Goal: Information Seeking & Learning: Learn about a topic

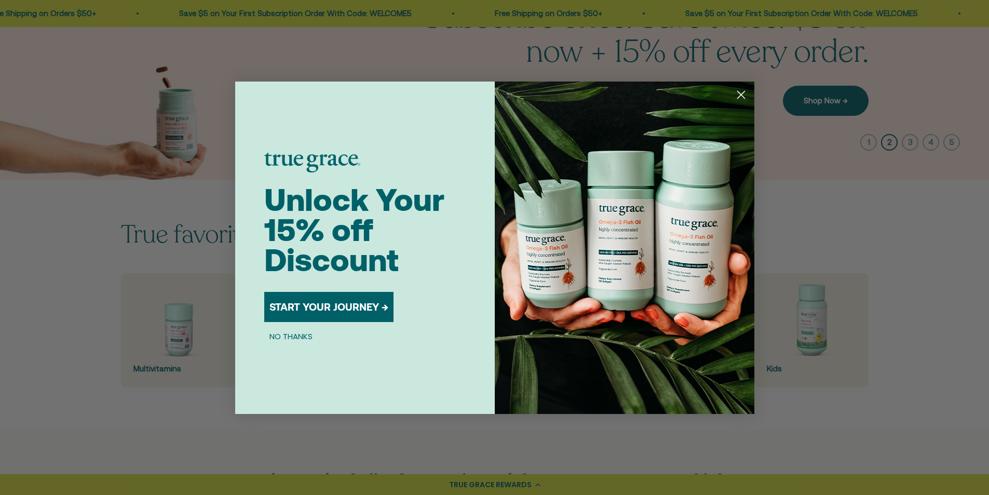
scroll to position [156, 0]
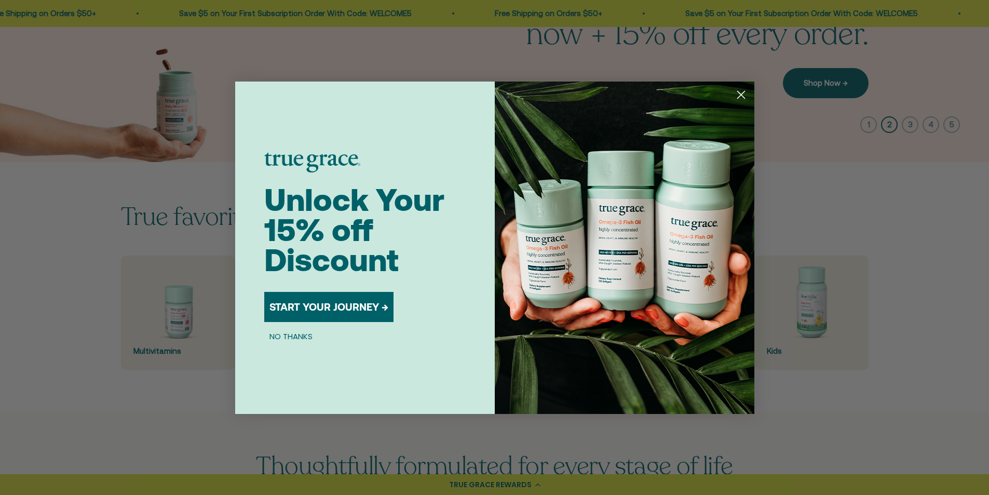
click at [742, 93] on icon "Close dialog" at bounding box center [740, 94] width 7 height 7
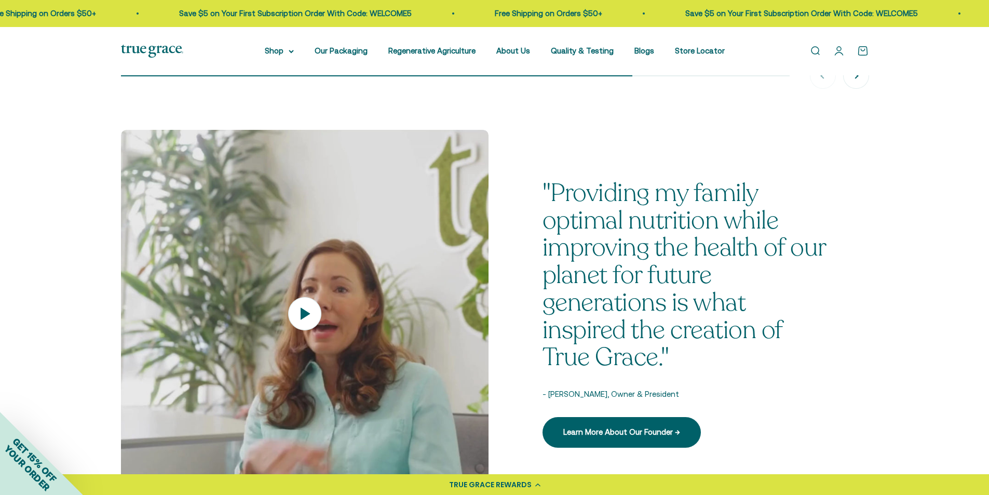
scroll to position [1453, 0]
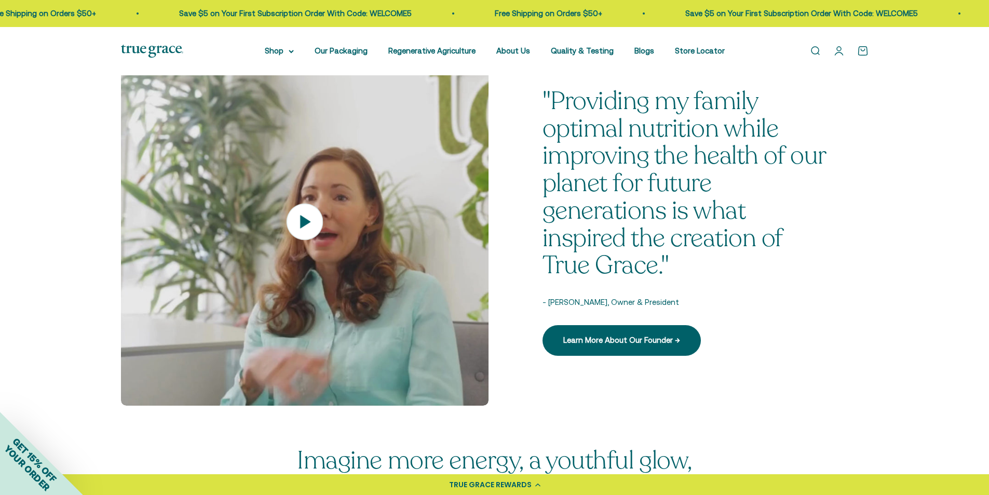
click at [306, 210] on icon at bounding box center [304, 221] width 36 height 36
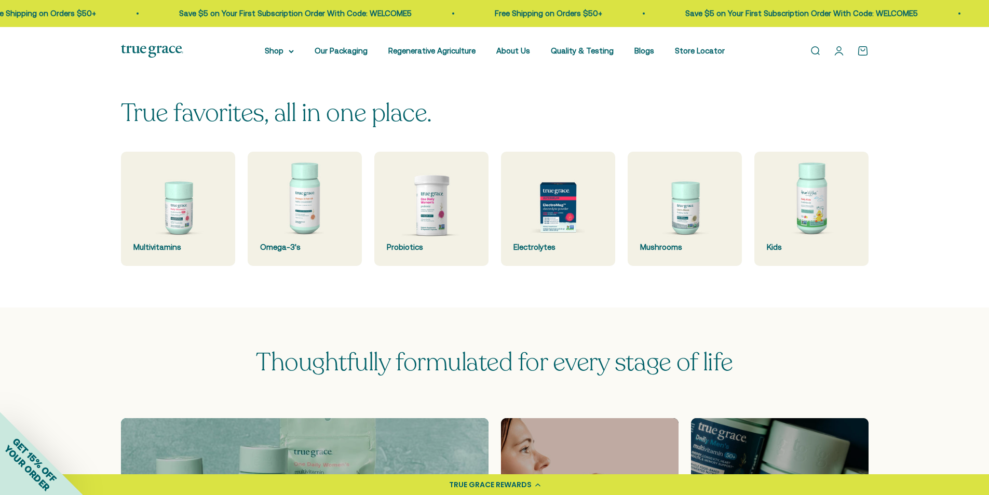
scroll to position [0, 0]
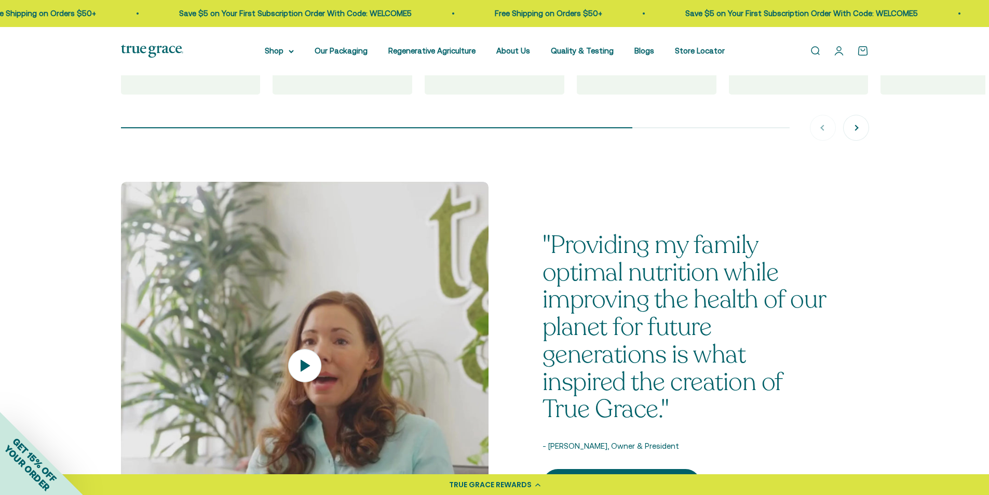
scroll to position [1193, 0]
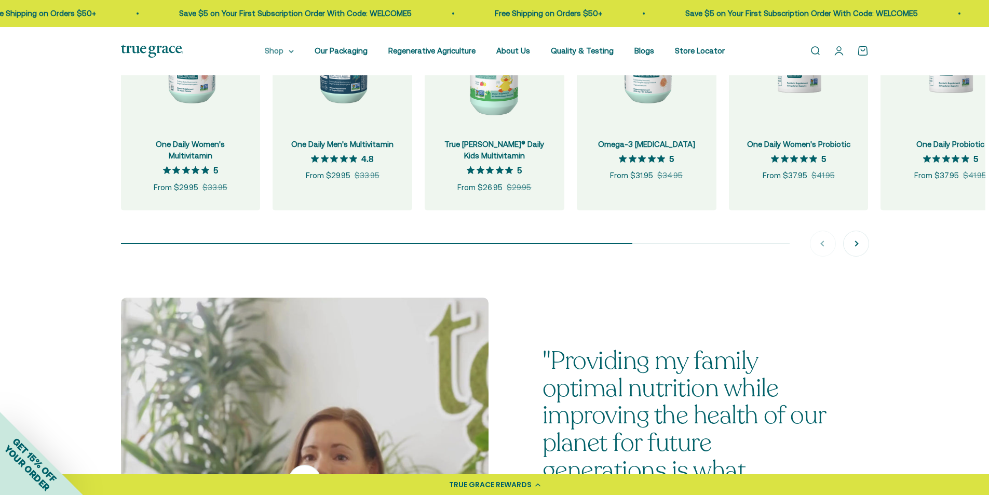
click at [293, 51] on icon at bounding box center [291, 51] width 4 height 2
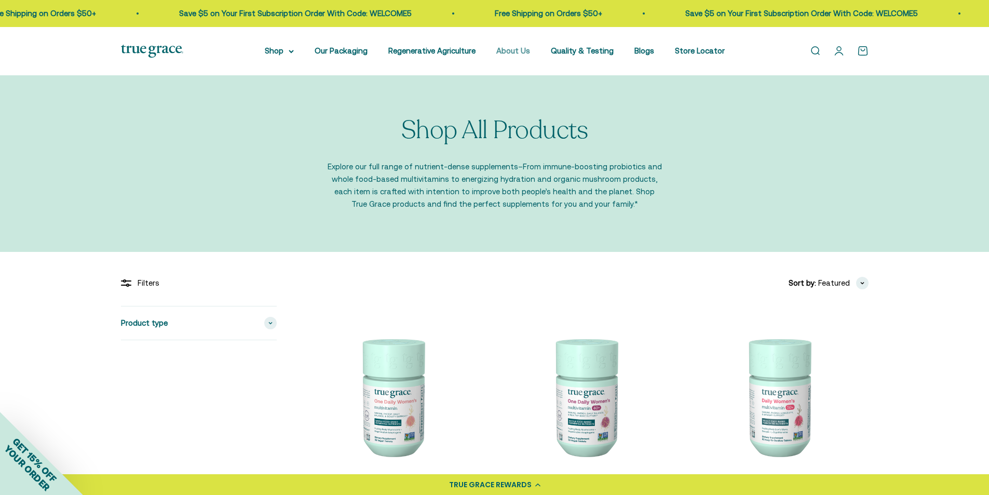
click at [514, 49] on link "About Us" at bounding box center [513, 50] width 34 height 9
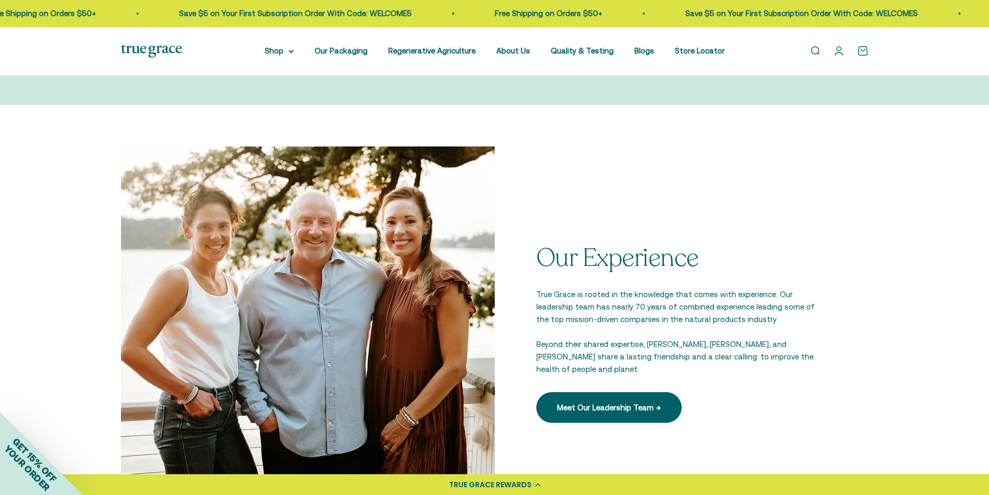
scroll to position [1453, 0]
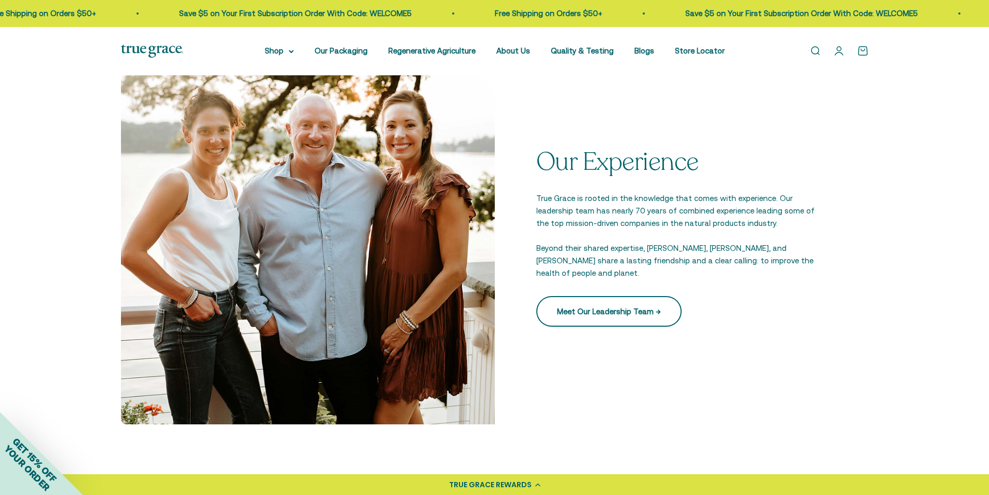
click at [617, 310] on link "Meet Our Leadership Team →" at bounding box center [608, 311] width 145 height 30
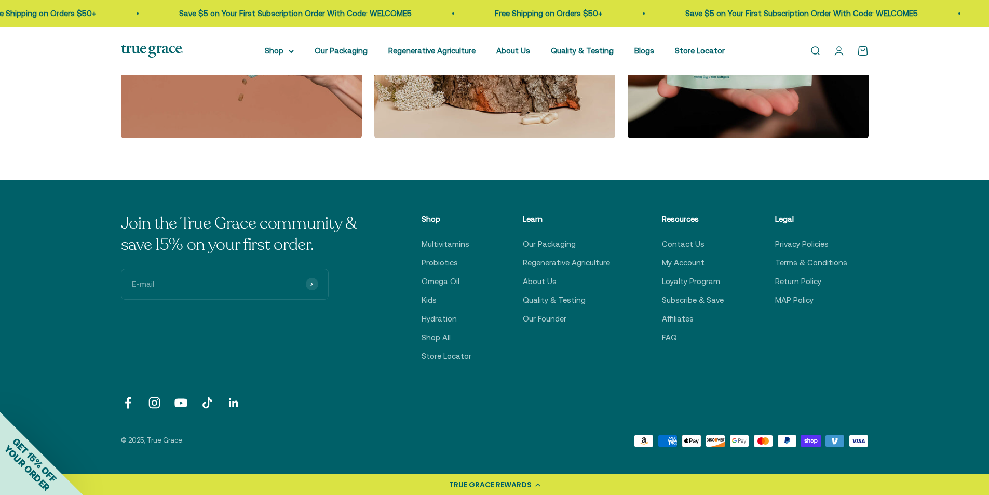
scroll to position [2024, 0]
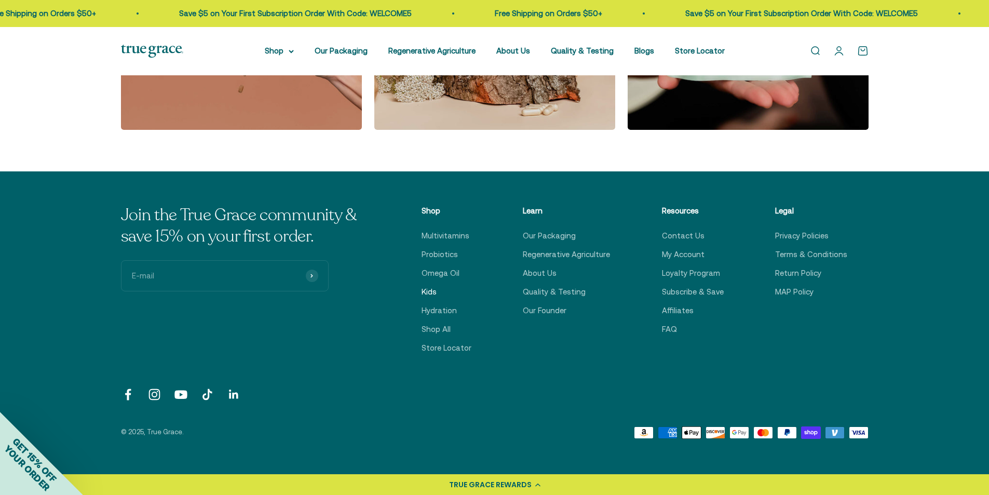
click at [436, 292] on link "Kids" at bounding box center [428, 291] width 15 height 12
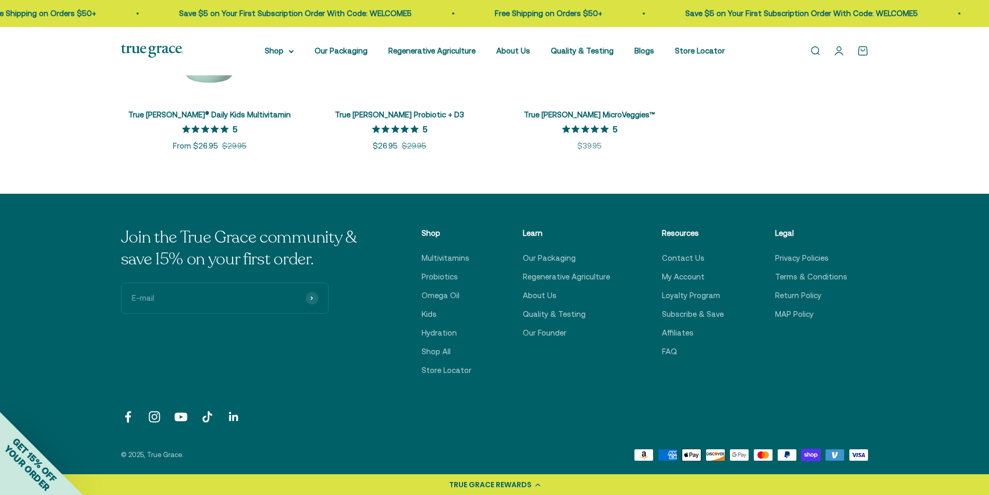
scroll to position [363, 0]
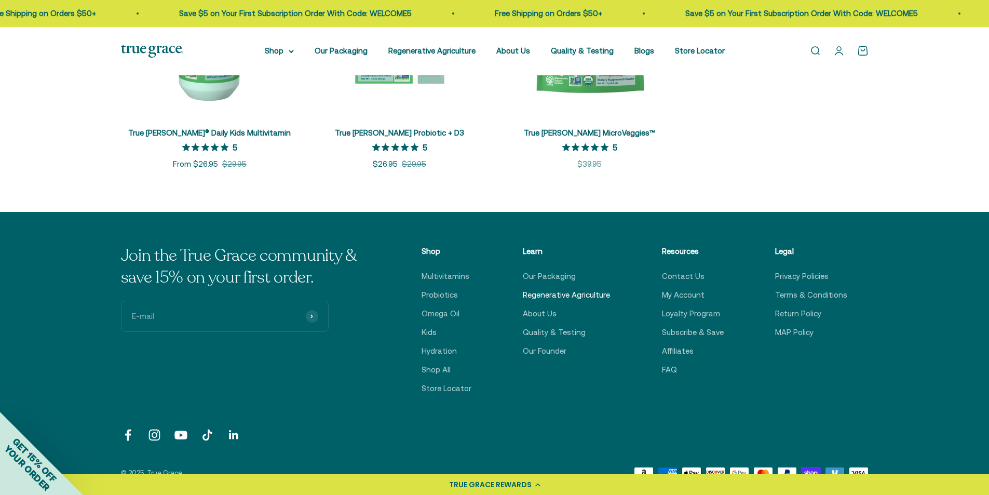
click at [584, 296] on link "Regenerative Agriculture" at bounding box center [566, 295] width 87 height 12
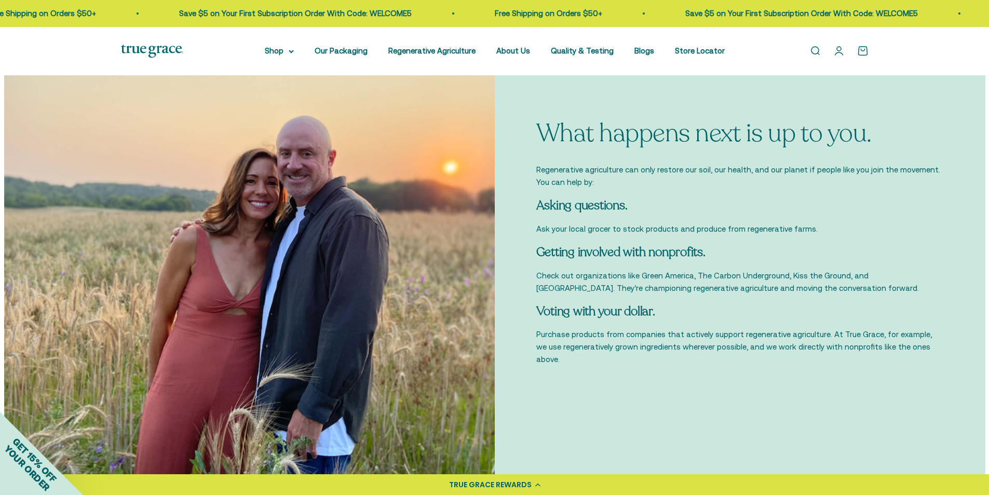
scroll to position [3217, 0]
